Goal: Information Seeking & Learning: Check status

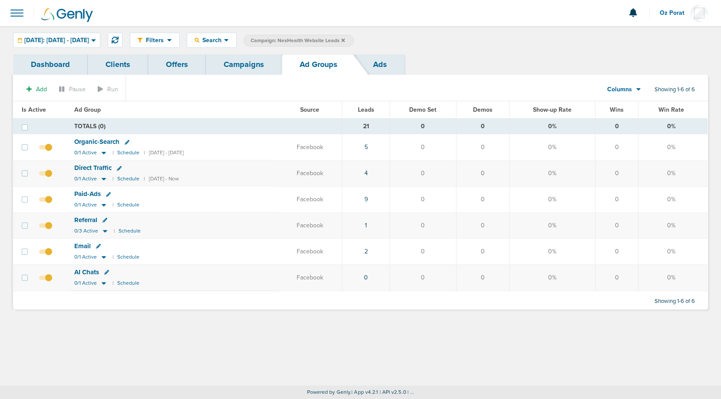
click at [235, 68] on link "Campaigns" at bounding box center [244, 64] width 76 height 20
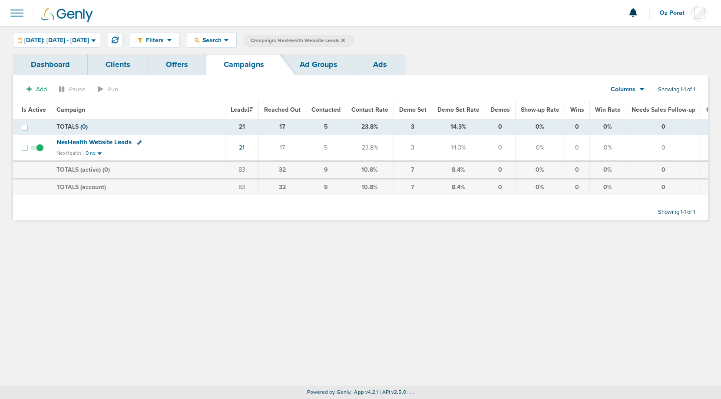
click at [345, 40] on icon at bounding box center [342, 40] width 3 height 5
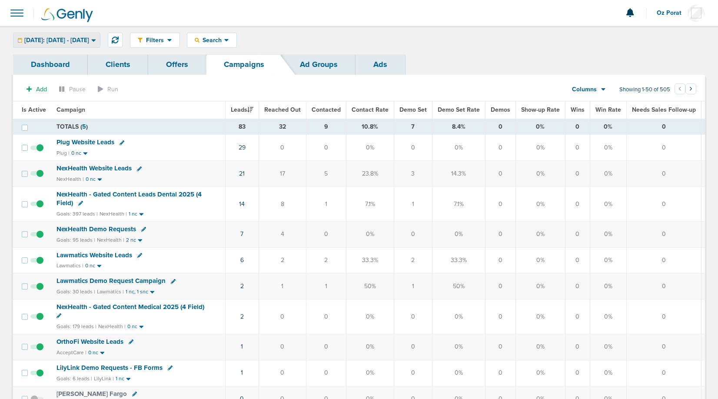
click at [80, 40] on span "[DATE]: [DATE] - [DATE]" at bounding box center [56, 40] width 65 height 6
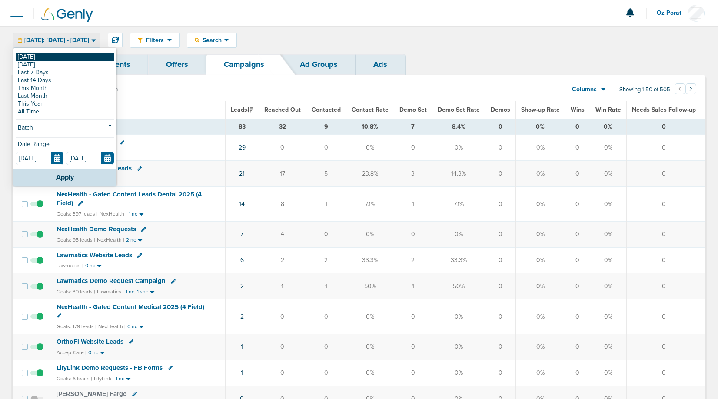
click at [47, 56] on link "[DATE]" at bounding box center [65, 57] width 99 height 8
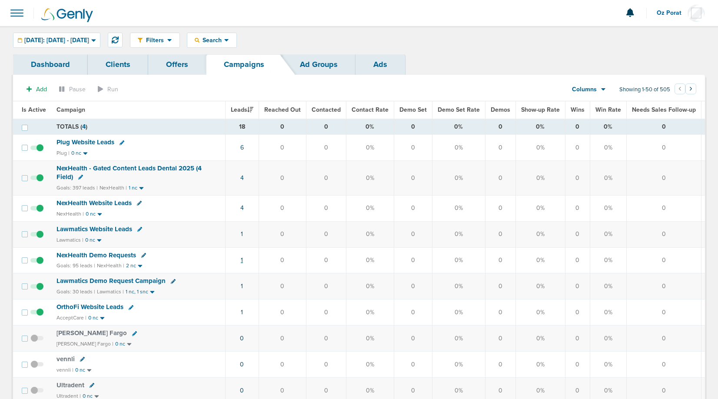
click at [241, 258] on link "1" at bounding box center [242, 259] width 2 height 7
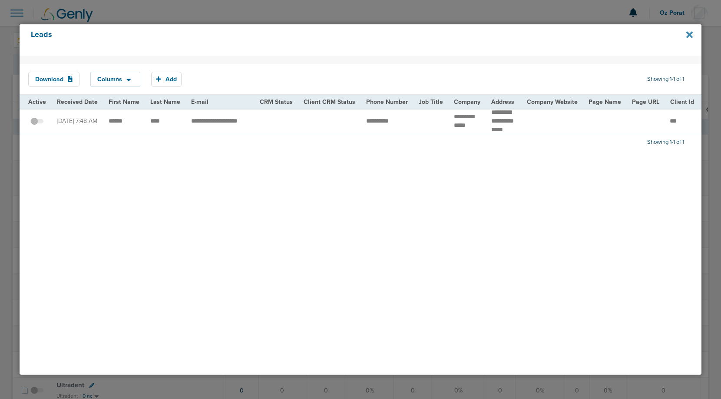
click at [690, 36] on icon at bounding box center [689, 34] width 7 height 7
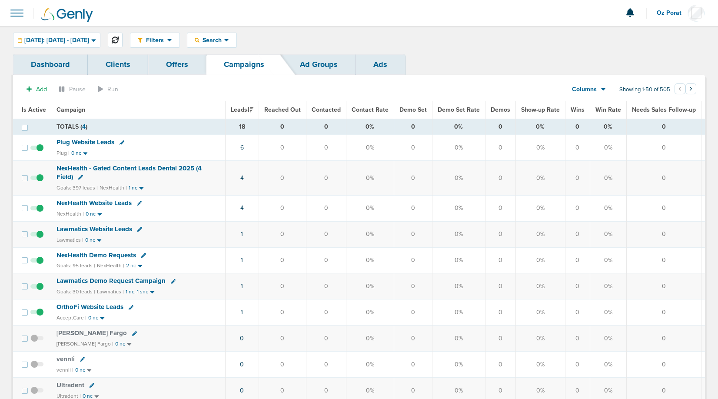
click at [119, 37] on icon at bounding box center [115, 39] width 7 height 7
click at [89, 43] on span "[DATE]: [DATE] - [DATE]" at bounding box center [56, 40] width 65 height 6
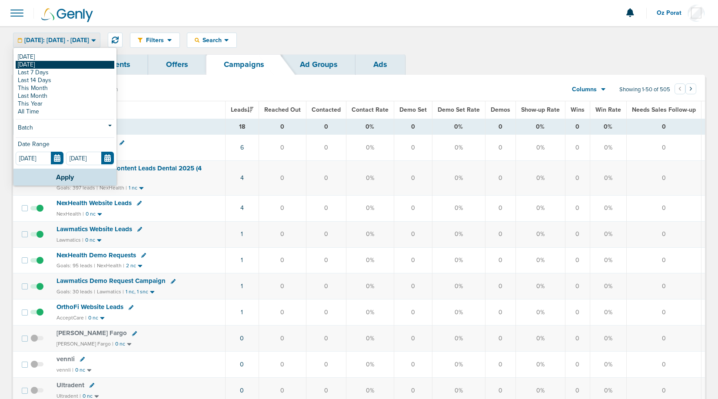
click at [70, 62] on link "[DATE]" at bounding box center [65, 65] width 99 height 8
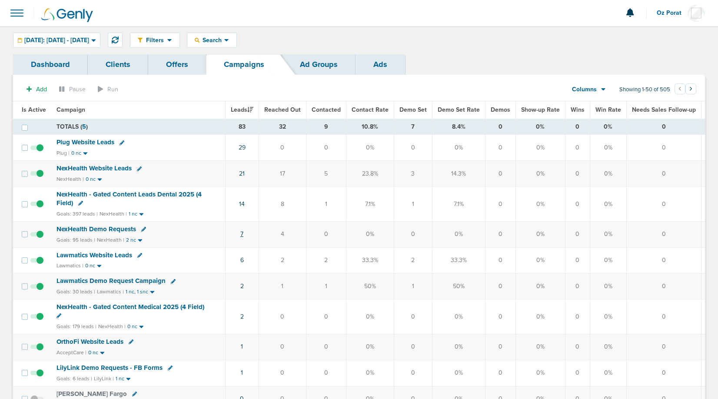
click at [241, 233] on link "7" at bounding box center [241, 233] width 3 height 7
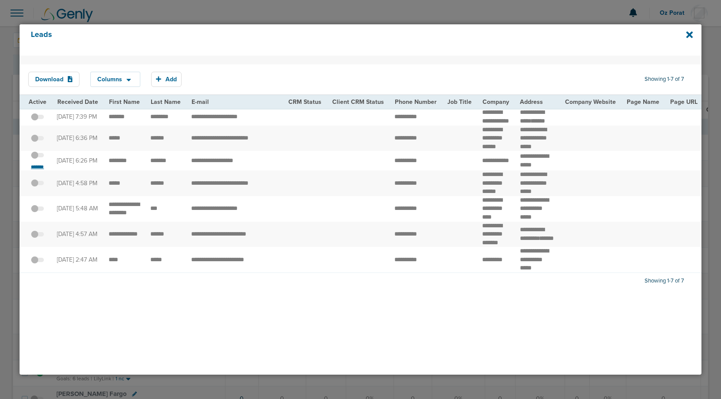
click at [39, 170] on small "*******" at bounding box center [37, 166] width 18 height 7
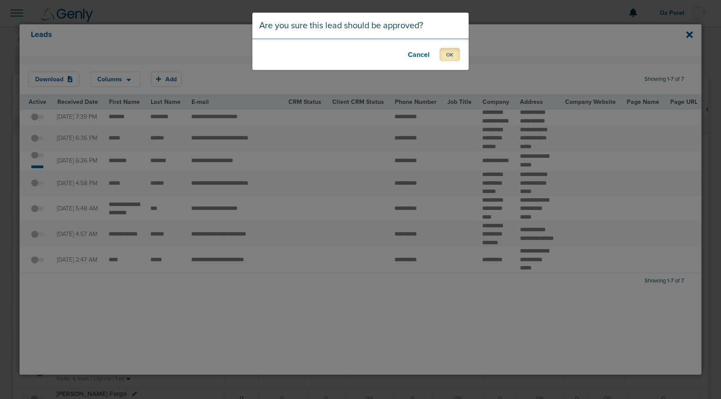
click at [455, 56] on button "OK" at bounding box center [450, 54] width 20 height 13
click at [432, 53] on footer "OK" at bounding box center [360, 54] width 216 height 31
click at [453, 53] on button "OK" at bounding box center [450, 54] width 20 height 13
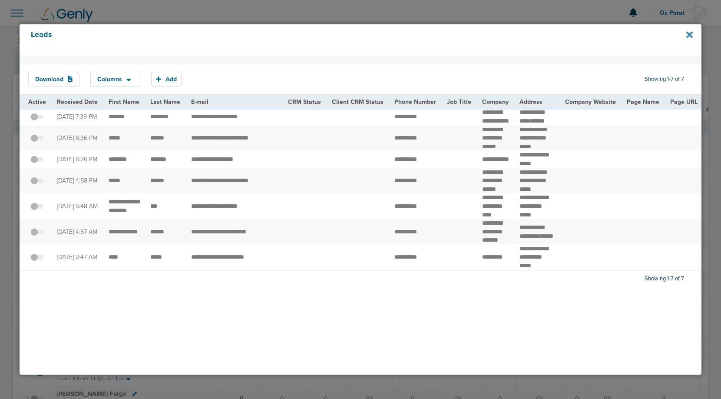
click at [687, 36] on icon at bounding box center [689, 34] width 7 height 7
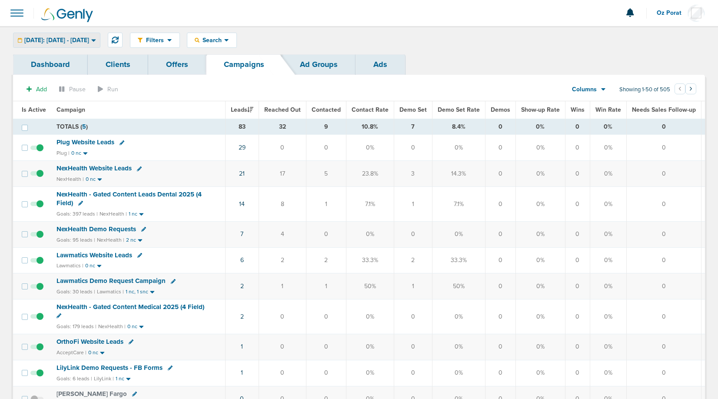
click at [80, 33] on div "[DATE]: [DATE] - [DATE]" at bounding box center [56, 40] width 86 height 14
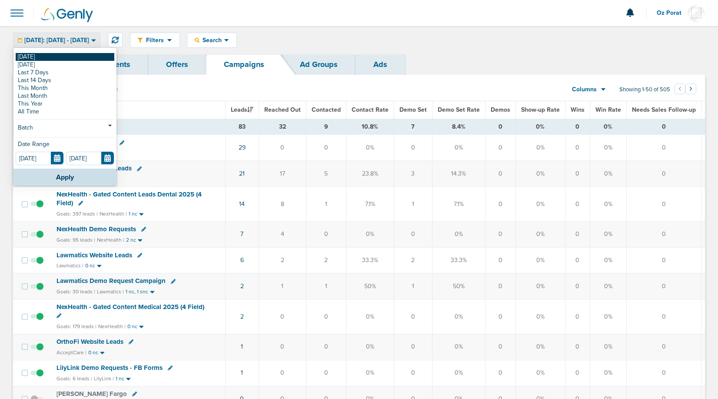
click at [44, 56] on link "[DATE]" at bounding box center [65, 57] width 99 height 8
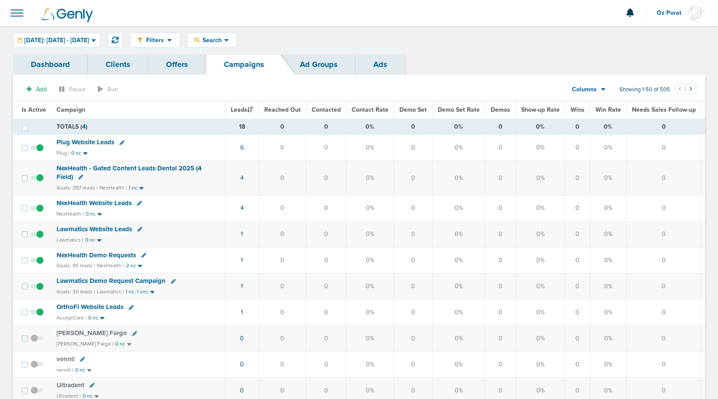
click at [597, 87] on div "Columns" at bounding box center [584, 89] width 38 height 9
click at [593, 101] on link "Media Stats" at bounding box center [608, 104] width 87 height 11
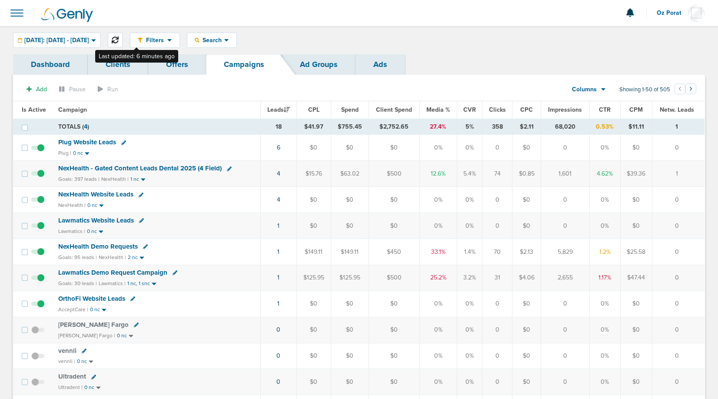
click at [119, 39] on icon at bounding box center [115, 39] width 7 height 7
click at [82, 37] on span "[DATE]: [DATE] - [DATE]" at bounding box center [56, 40] width 65 height 6
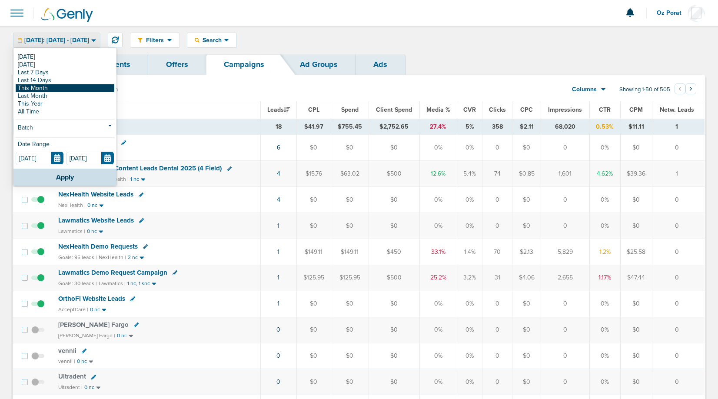
click at [56, 88] on link "This Month" at bounding box center [65, 88] width 99 height 8
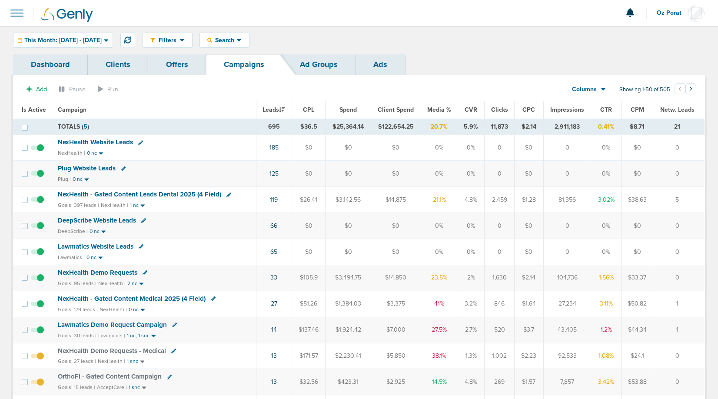
click at [110, 244] on span "Lawmatics Website Leads" at bounding box center [96, 246] width 76 height 8
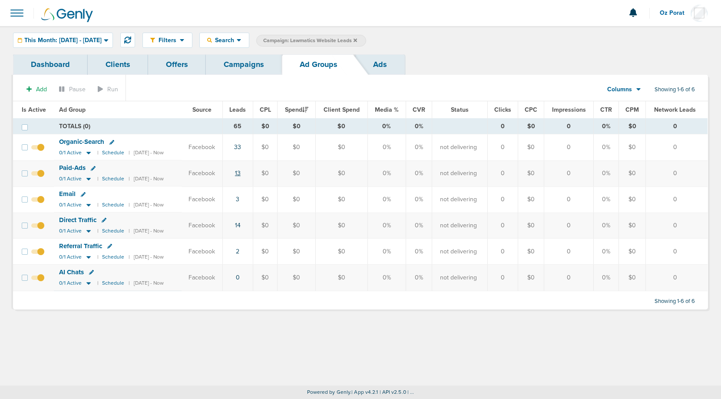
click at [241, 172] on link "13" at bounding box center [238, 172] width 6 height 7
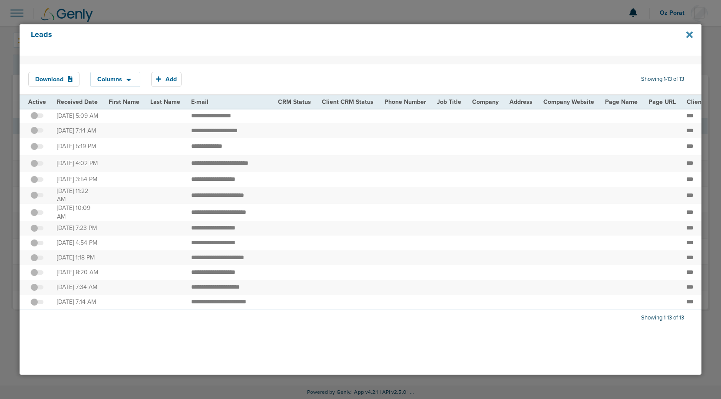
click at [691, 34] on icon at bounding box center [689, 34] width 7 height 7
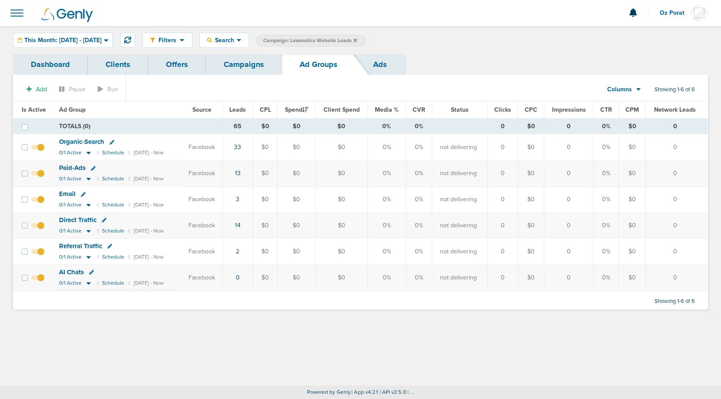
click at [246, 68] on link "Campaigns" at bounding box center [244, 64] width 76 height 20
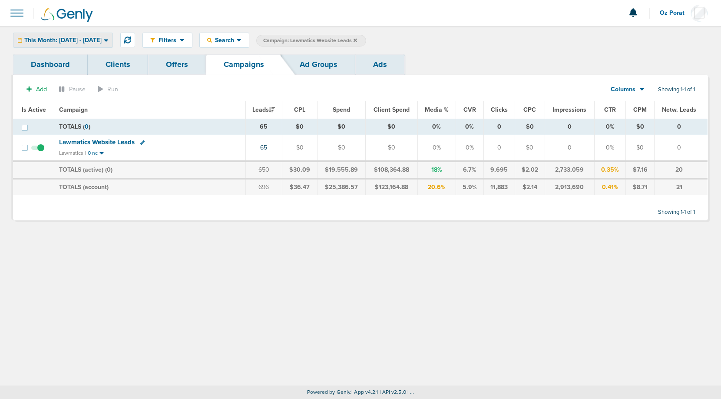
click at [101, 42] on span "This Month: [DATE] - [DATE]" at bounding box center [62, 40] width 77 height 6
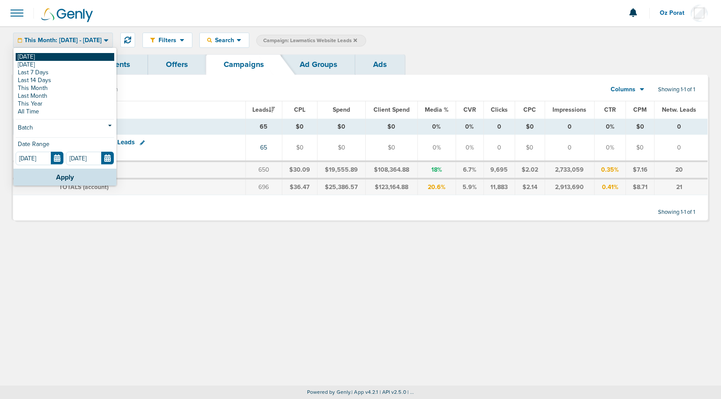
click at [66, 54] on link "[DATE]" at bounding box center [65, 57] width 99 height 8
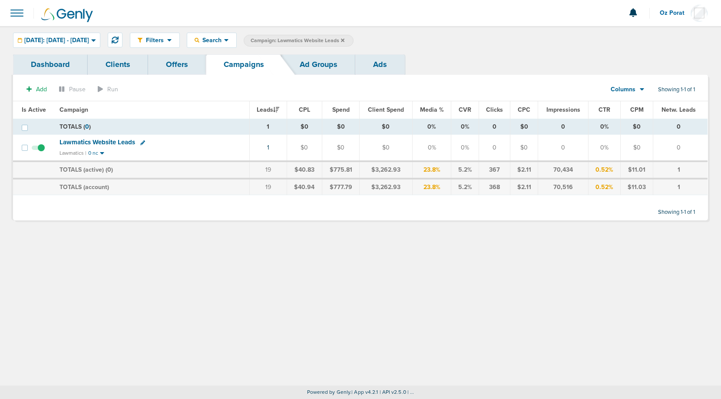
click at [345, 39] on icon at bounding box center [342, 39] width 3 height 3
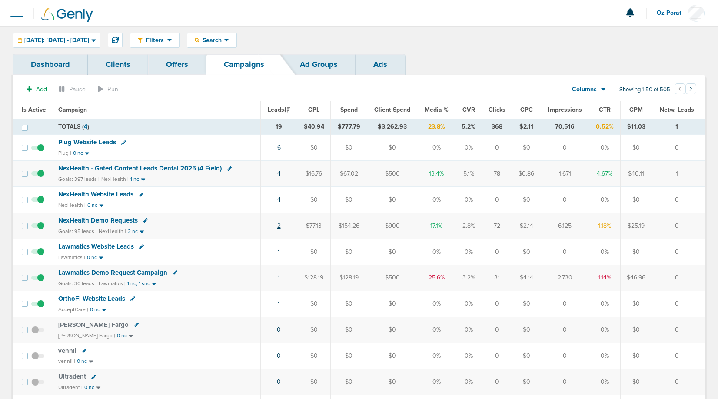
click at [279, 225] on link "2" at bounding box center [278, 225] width 3 height 7
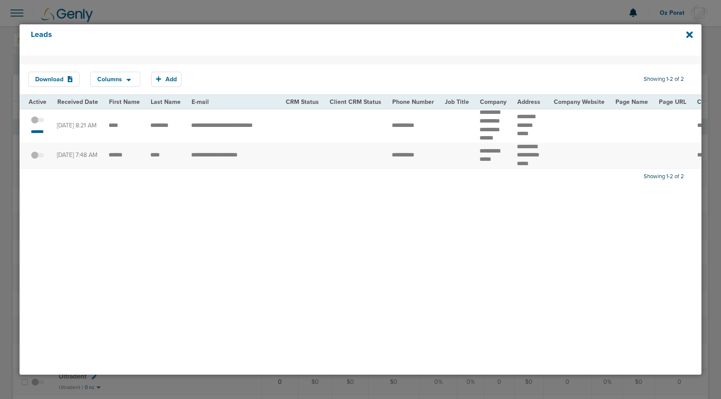
click at [35, 124] on span at bounding box center [37, 124] width 13 height 0
click at [37, 121] on input "checkbox" at bounding box center [37, 121] width 0 height 0
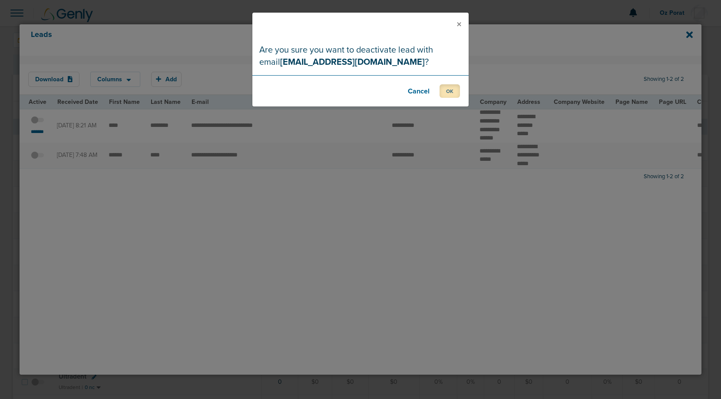
click at [458, 91] on button "OK" at bounding box center [450, 90] width 20 height 13
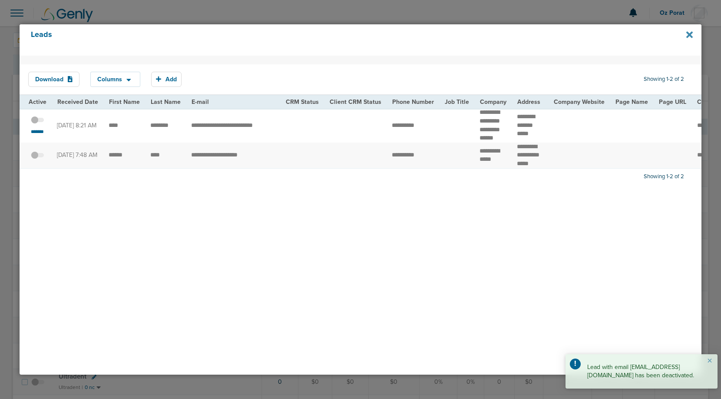
click at [686, 33] on icon at bounding box center [689, 35] width 7 height 10
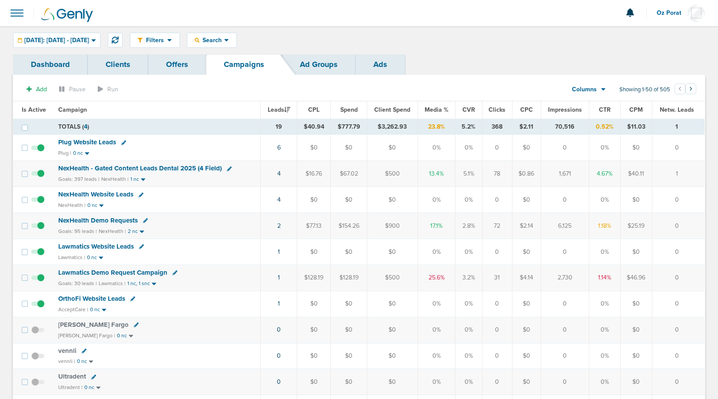
click at [107, 219] on span "NexHealth Demo Requests" at bounding box center [98, 220] width 80 height 8
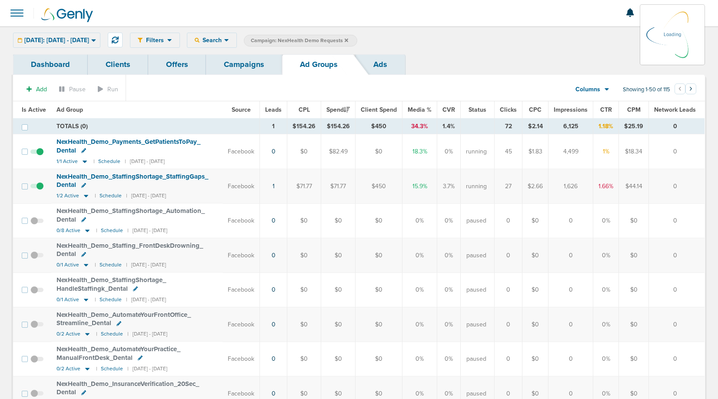
click at [17, 17] on span at bounding box center [16, 12] width 19 height 19
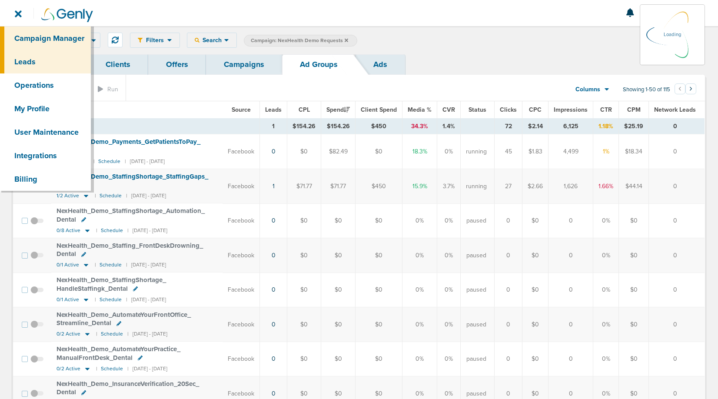
click at [22, 62] on link "Leads" at bounding box center [45, 61] width 91 height 23
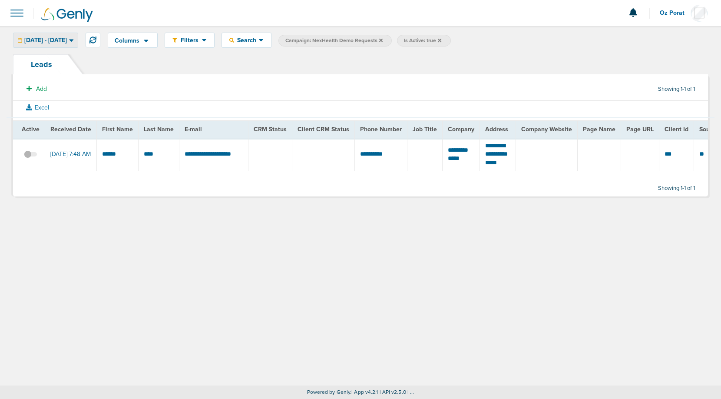
click at [67, 40] on span "[DATE] - [DATE]" at bounding box center [45, 40] width 43 height 6
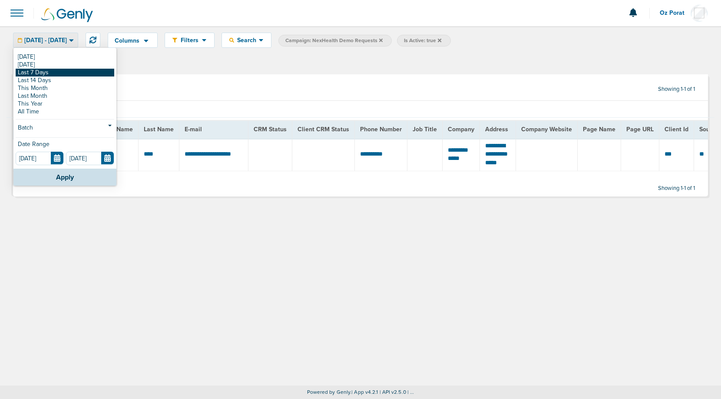
click at [58, 71] on link "Last 7 Days" at bounding box center [65, 73] width 99 height 8
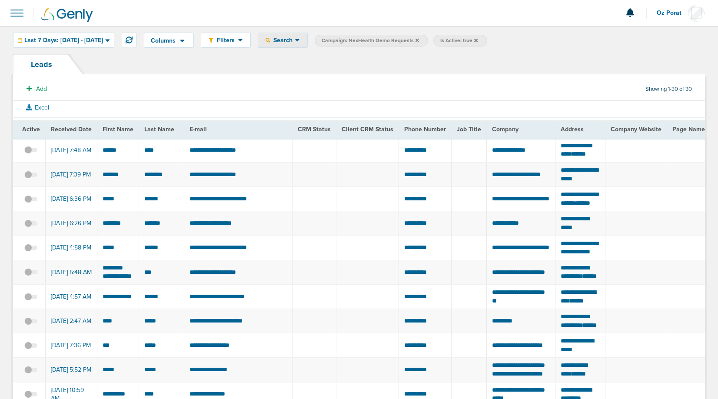
click at [307, 44] on div "Search" at bounding box center [282, 40] width 49 height 14
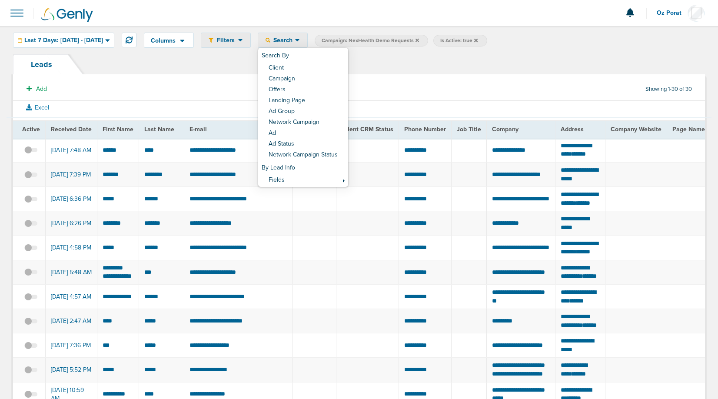
click at [238, 38] on span "Filters" at bounding box center [225, 39] width 25 height 7
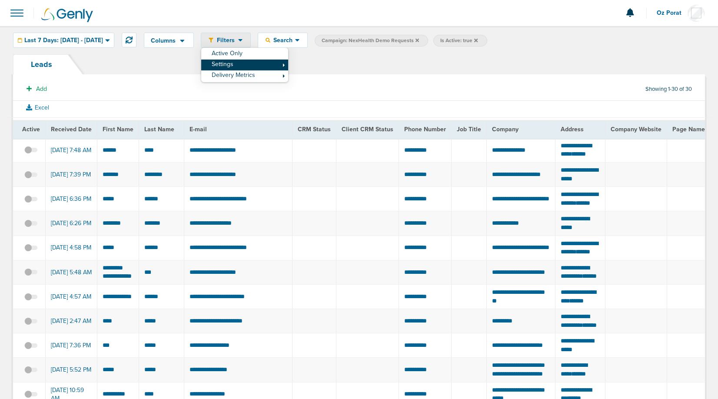
click at [260, 65] on link "Settings" at bounding box center [244, 65] width 87 height 11
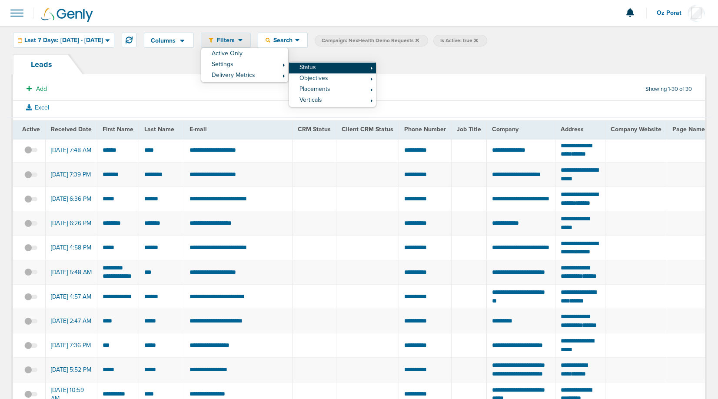
click at [352, 69] on link "Status" at bounding box center [332, 68] width 87 height 11
click at [424, 81] on link "Inactive" at bounding box center [419, 81] width 87 height 11
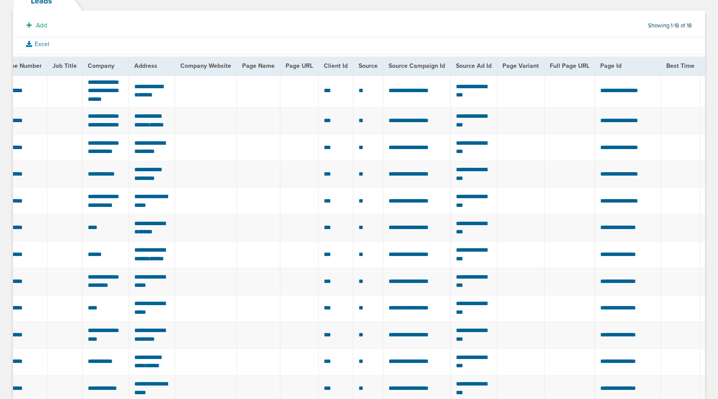
scroll to position [0, 396]
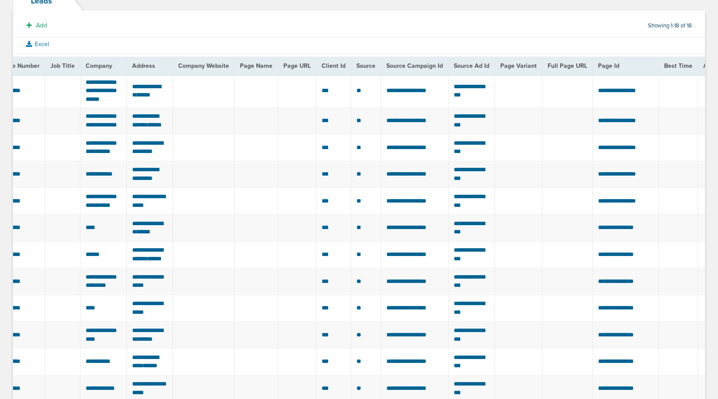
click at [417, 65] on span "Source Campaign Id" at bounding box center [414, 65] width 56 height 7
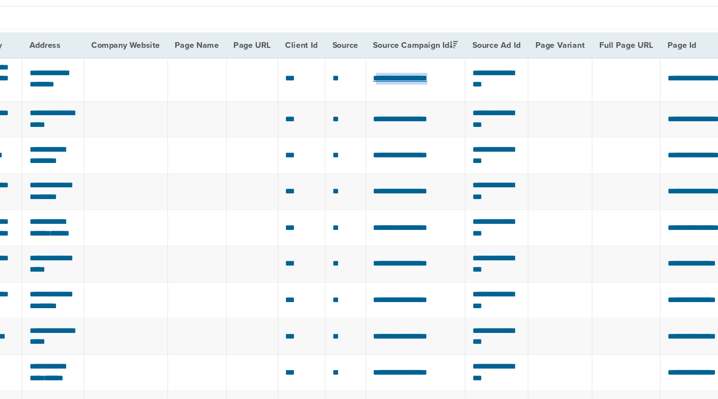
drag, startPoint x: 441, startPoint y: 95, endPoint x: 380, endPoint y: 94, distance: 60.4
click at [381, 94] on td "**********" at bounding box center [417, 91] width 73 height 33
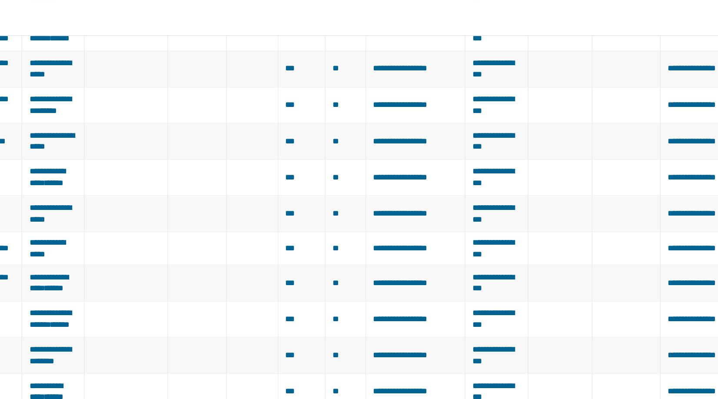
scroll to position [0, 0]
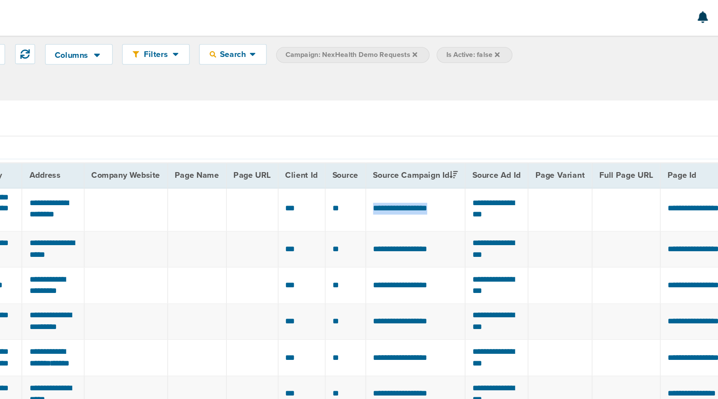
drag, startPoint x: 375, startPoint y: 158, endPoint x: 438, endPoint y: 154, distance: 62.7
click at [438, 154] on td "**********" at bounding box center [417, 154] width 73 height 33
copy span "**********"
